Goal: Task Accomplishment & Management: Manage account settings

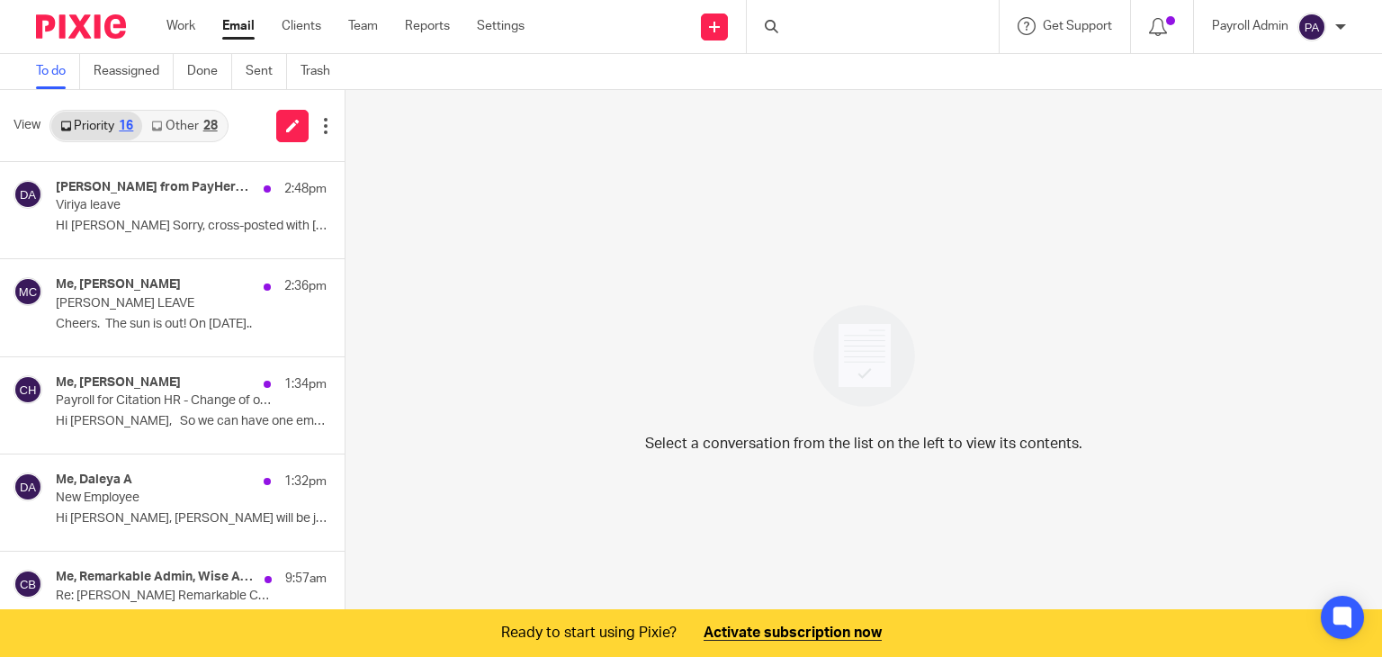
click at [130, 194] on h4 "[PERSON_NAME] from PayHero, [PERSON_NAME] from PayHero, PayHero Sidekick from P…" at bounding box center [155, 187] width 199 height 15
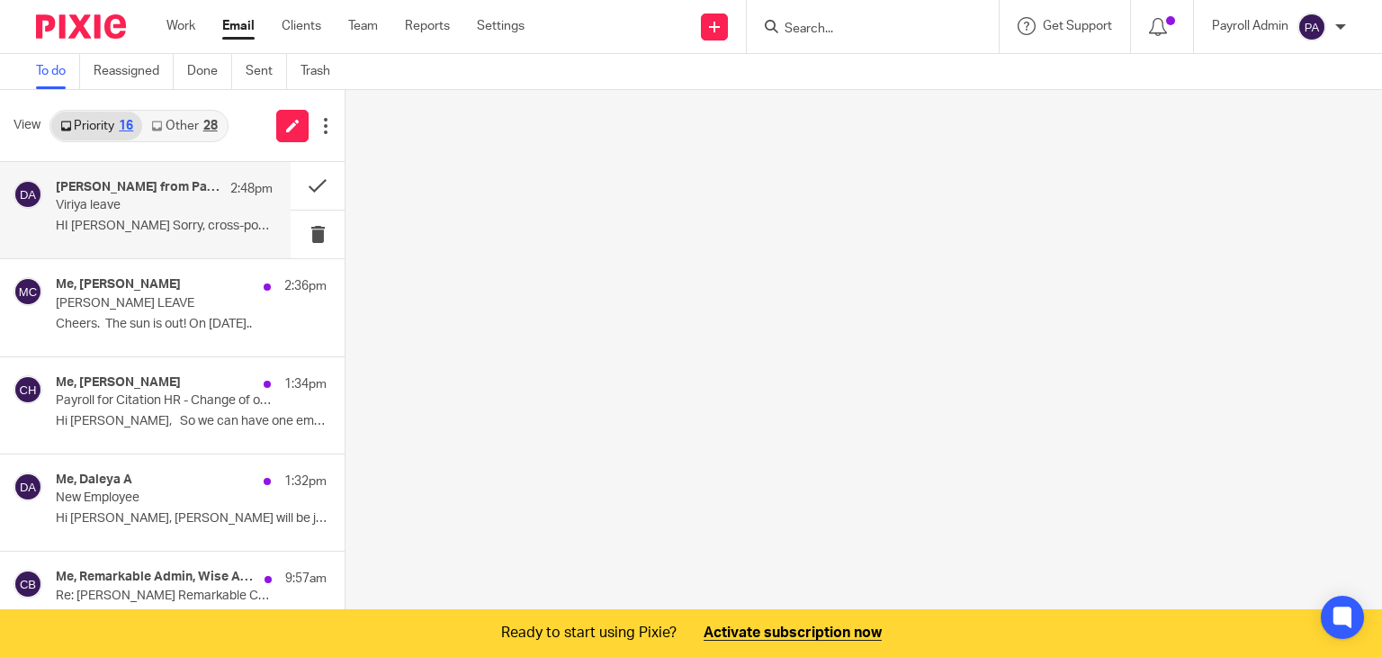
click at [130, 194] on h4 "[PERSON_NAME] from PayHero, [PERSON_NAME] from PayHero, PayHero Sidekick from P…" at bounding box center [139, 187] width 166 height 15
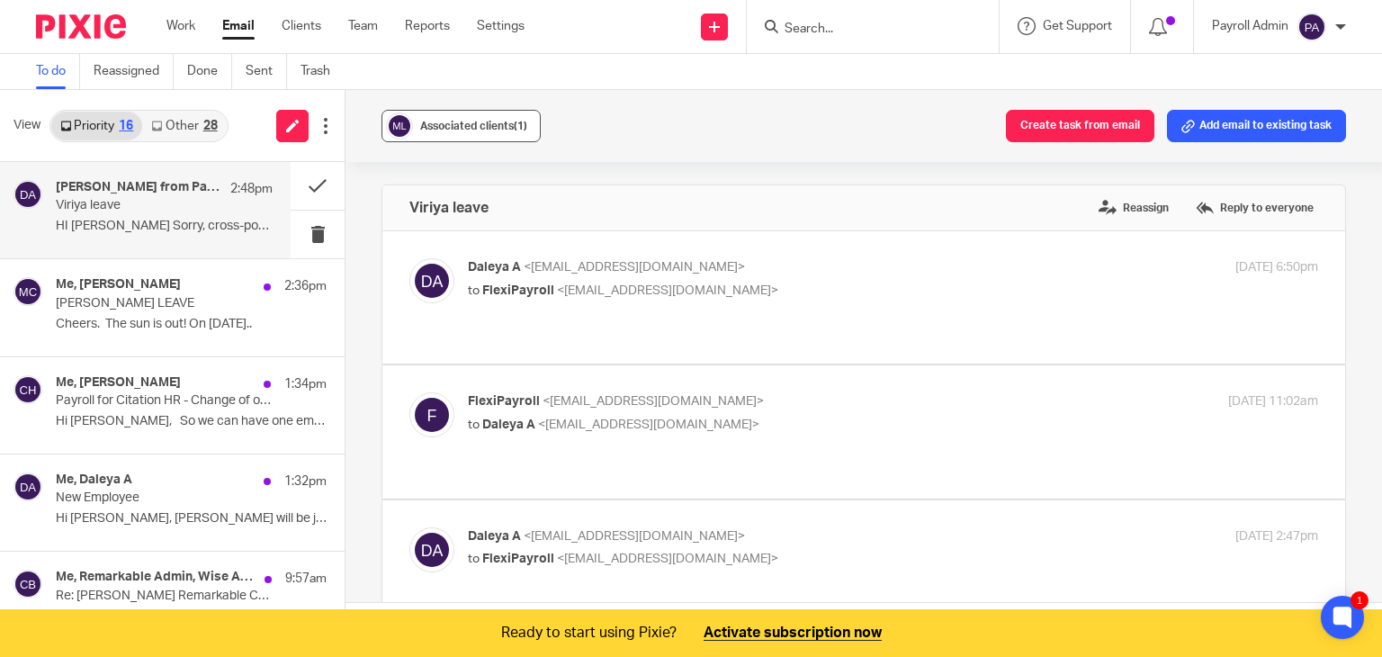
click at [448, 121] on span "Associated clients (1)" at bounding box center [473, 126] width 107 height 11
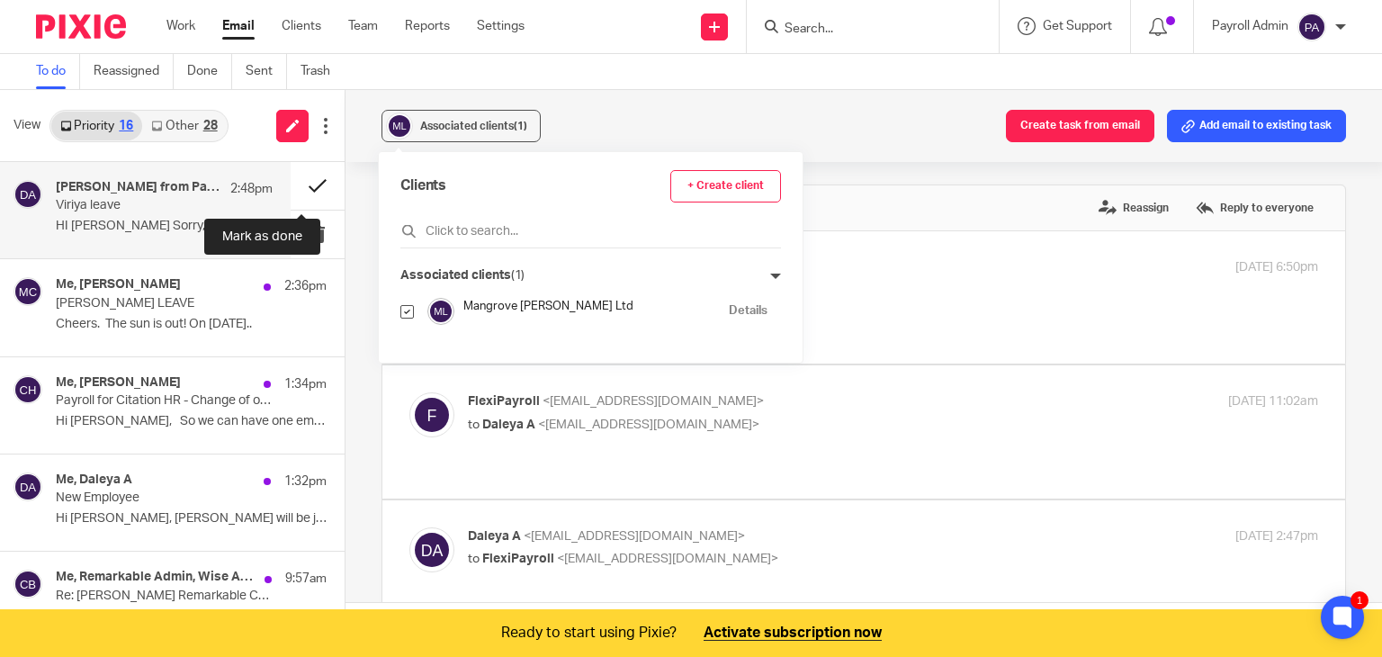
click at [297, 184] on button at bounding box center [318, 186] width 54 height 48
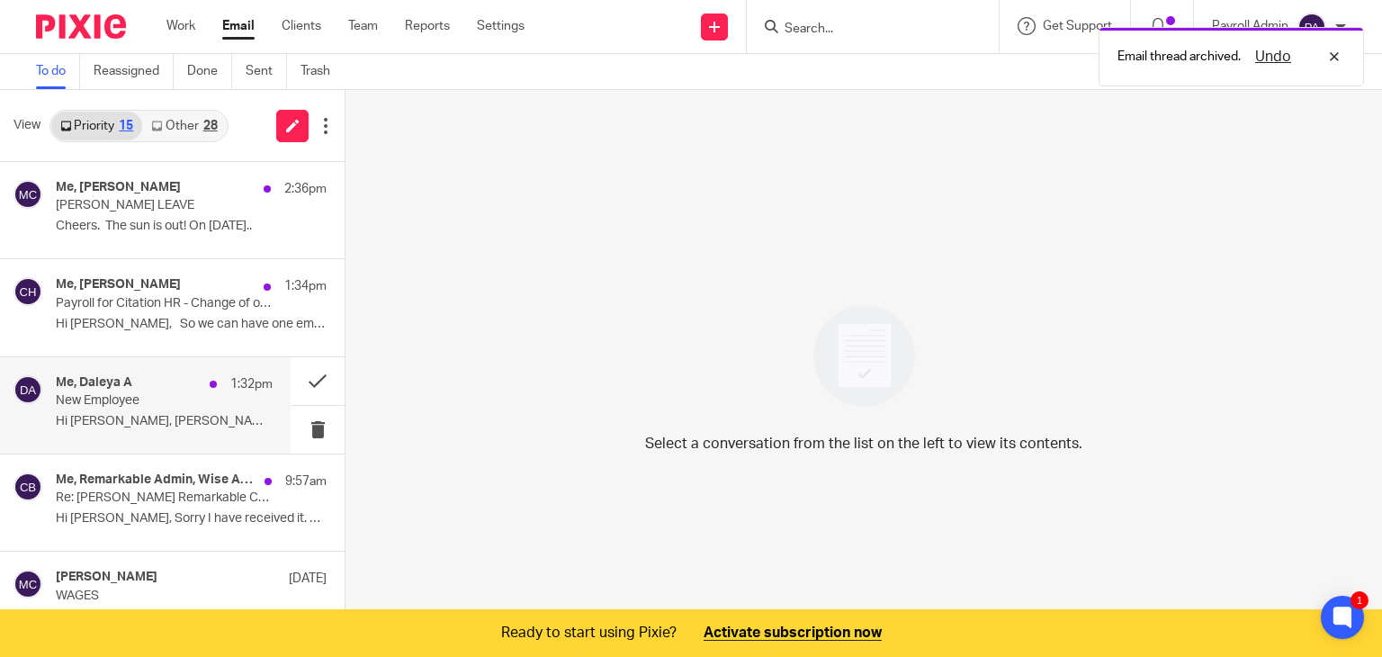
click at [130, 402] on p "New Employee" at bounding box center [143, 400] width 174 height 15
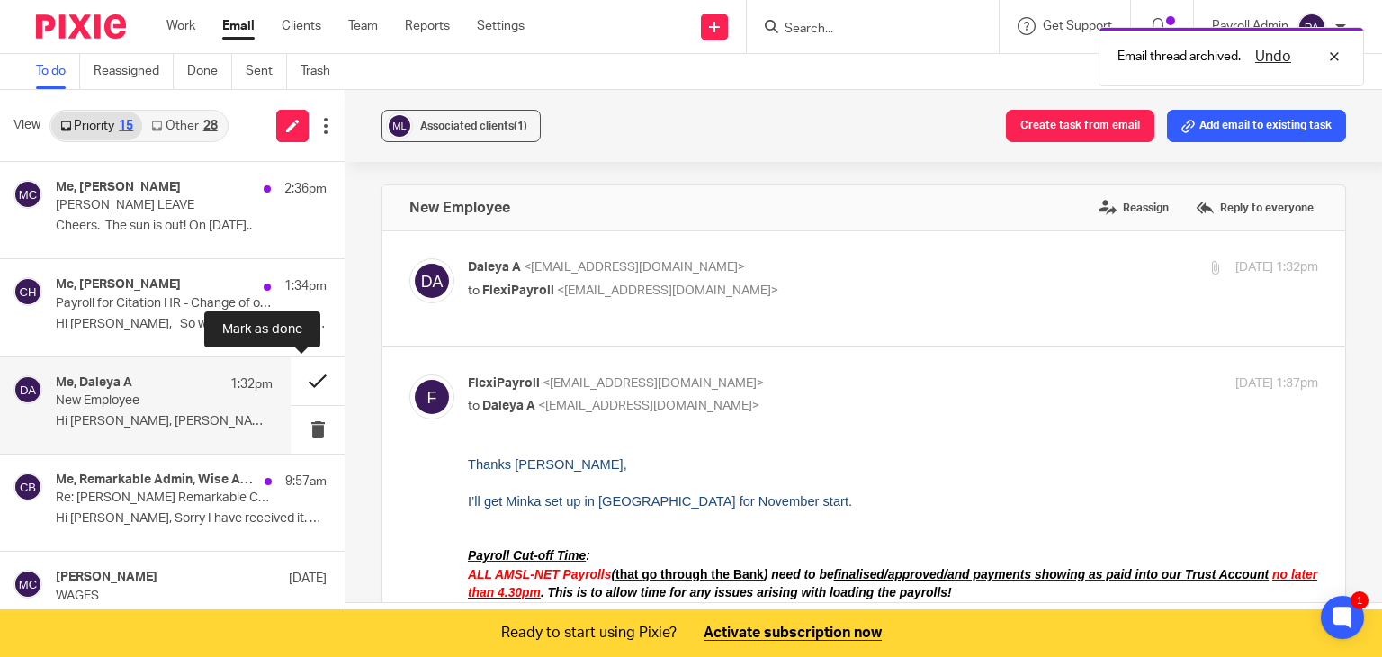
click at [306, 375] on button at bounding box center [318, 381] width 54 height 48
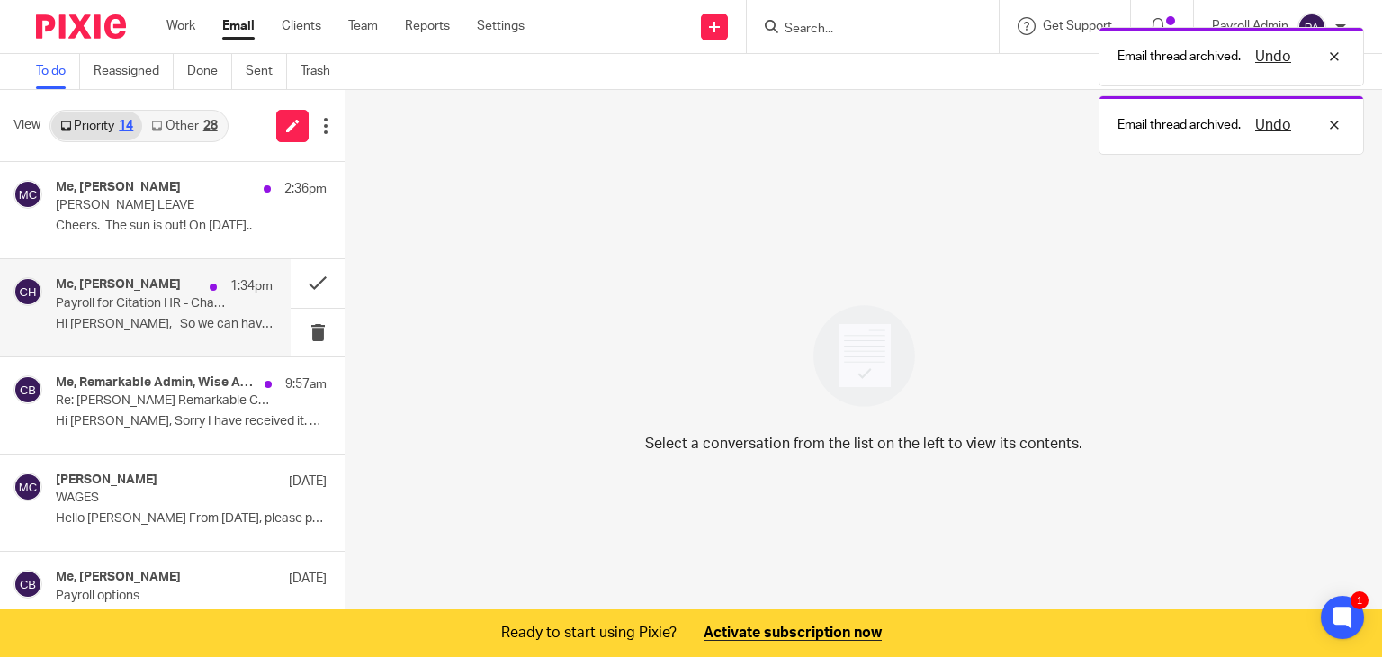
click at [139, 303] on p "Payroll for Citation HR - Change of one of the employee pay cycle" at bounding box center [143, 303] width 174 height 15
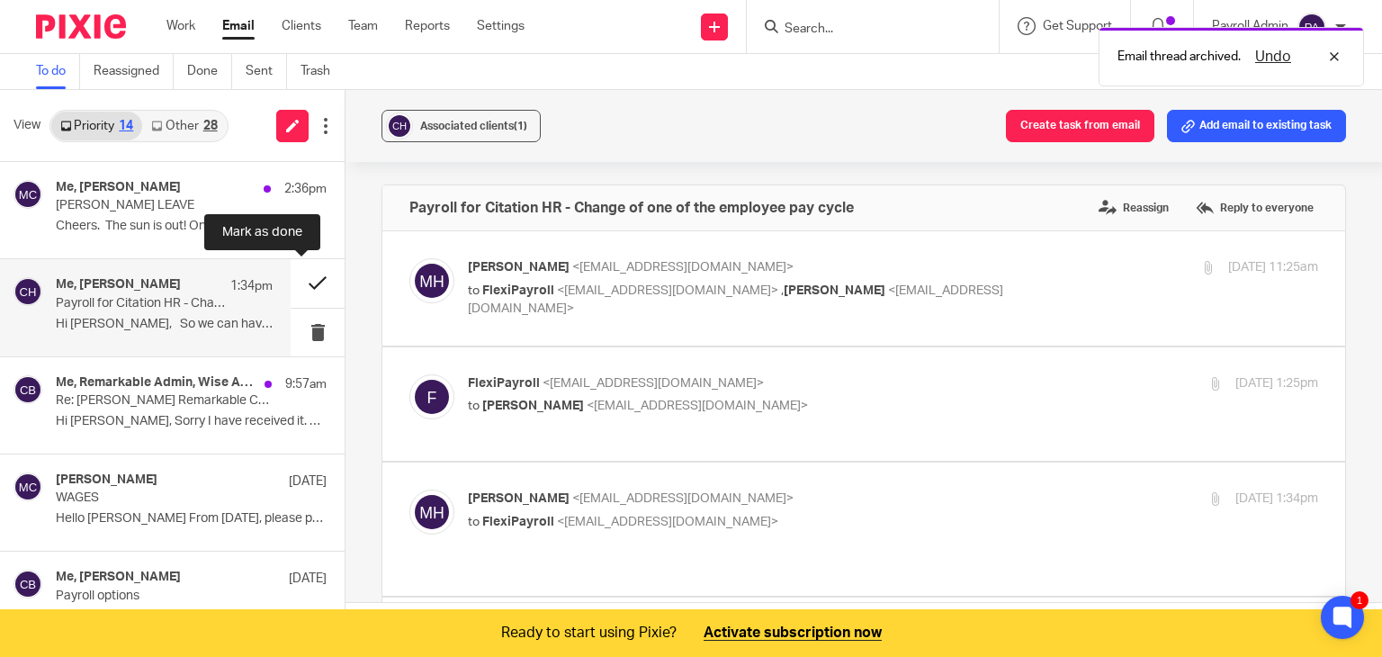
click at [293, 282] on button at bounding box center [318, 283] width 54 height 48
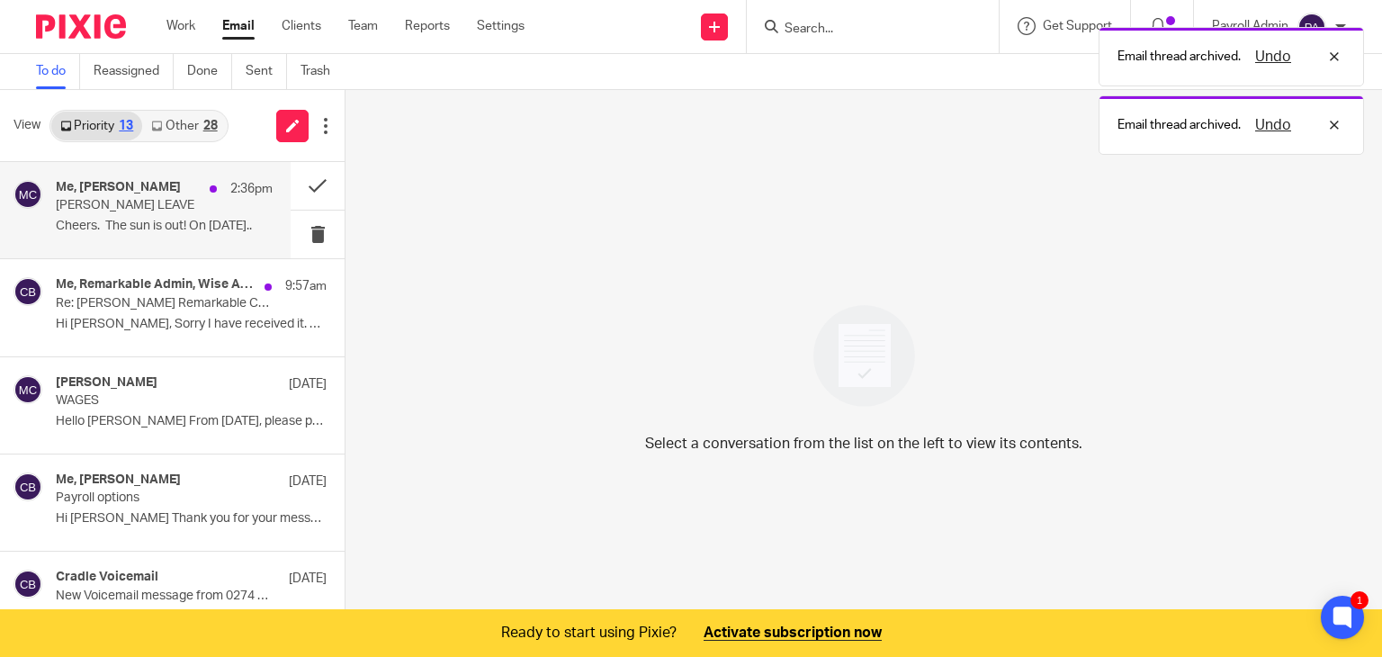
click at [164, 203] on p "[PERSON_NAME] LEAVE" at bounding box center [143, 205] width 174 height 15
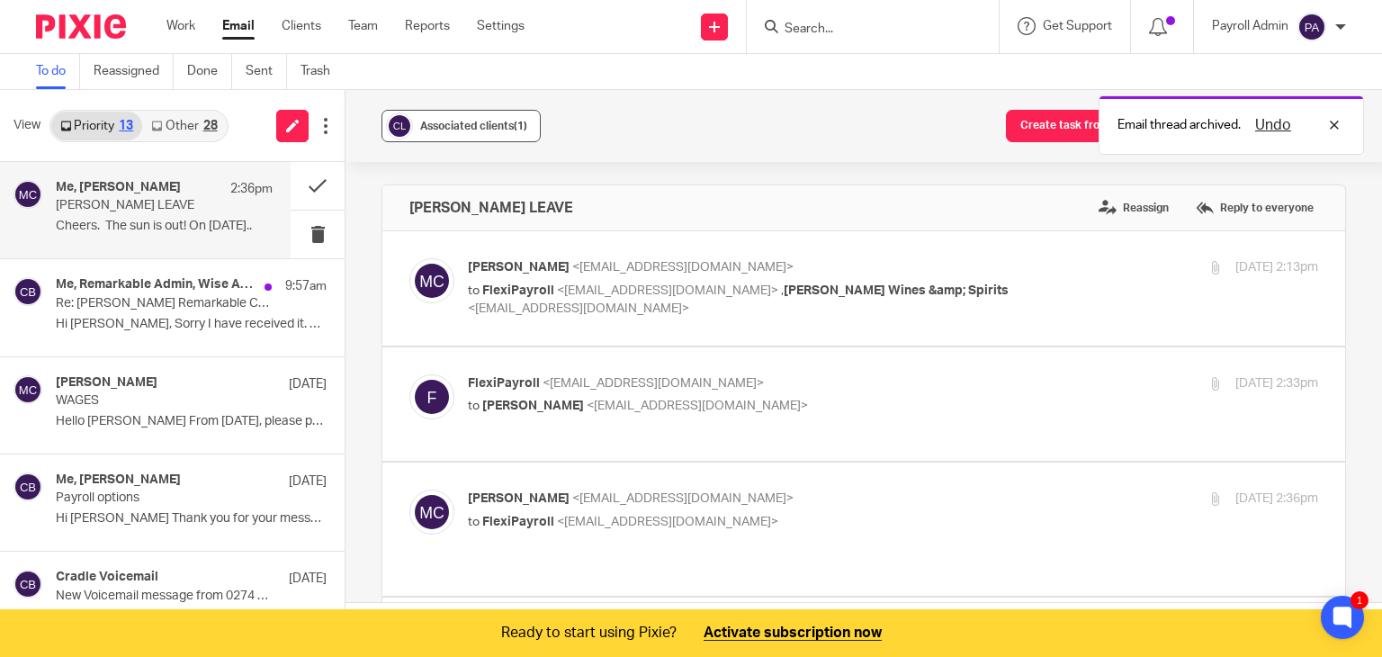
click at [497, 117] on div "Associated clients (1)" at bounding box center [473, 126] width 107 height 18
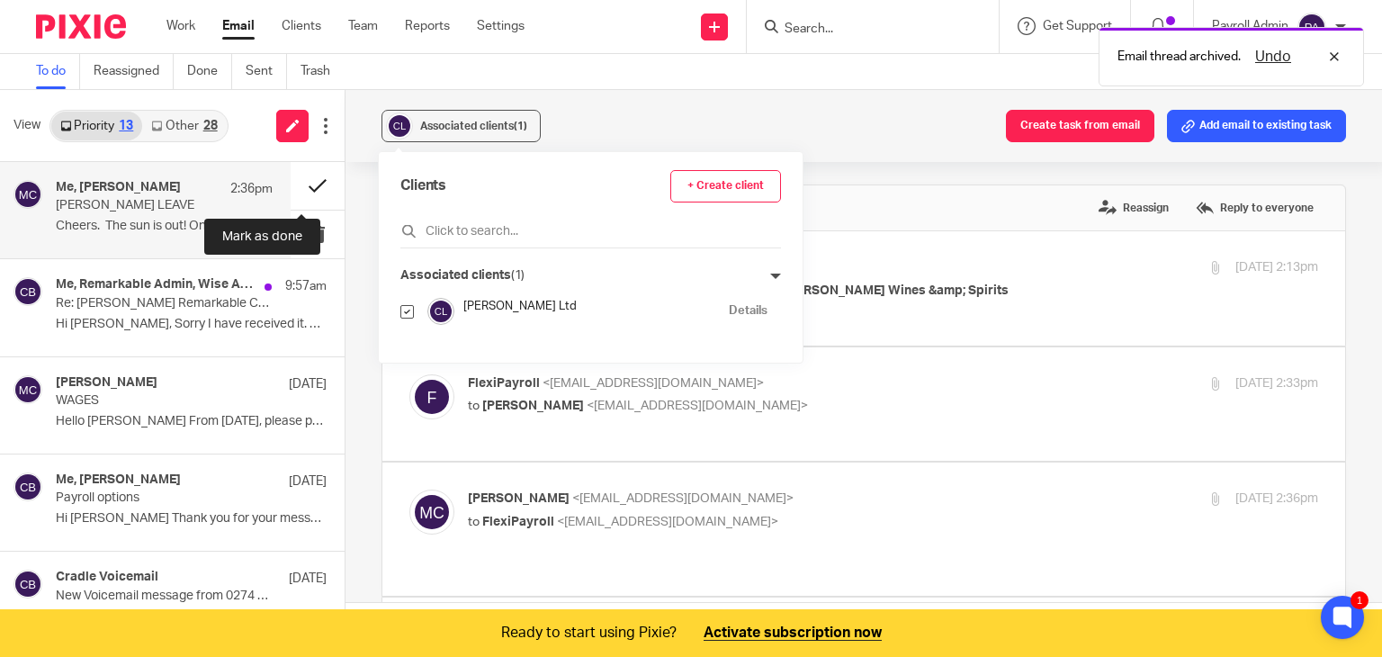
click at [295, 180] on button at bounding box center [318, 186] width 54 height 48
